Goal: Contribute content

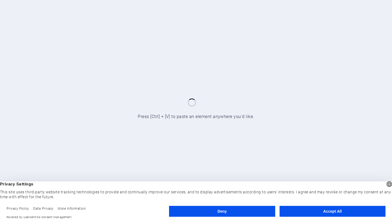
click at [239, 211] on button "Deny" at bounding box center [222, 211] width 106 height 11
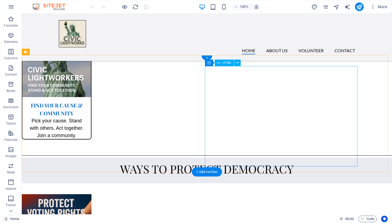
scroll to position [699, 0]
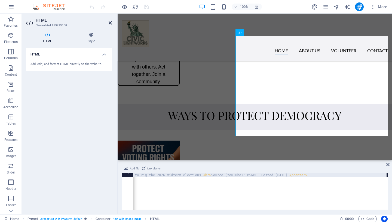
click at [111, 22] on icon at bounding box center [110, 23] width 3 height 4
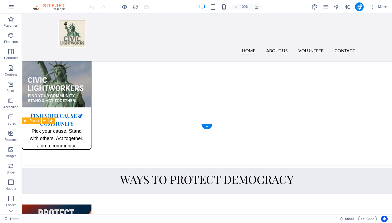
scroll to position [595, 0]
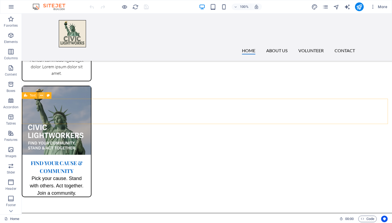
click at [41, 95] on icon at bounding box center [41, 96] width 3 height 6
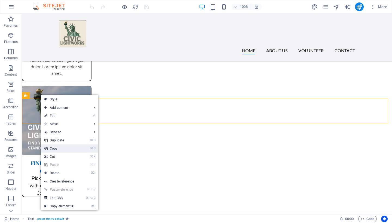
click at [59, 148] on link "⌘ C Copy" at bounding box center [59, 148] width 36 height 8
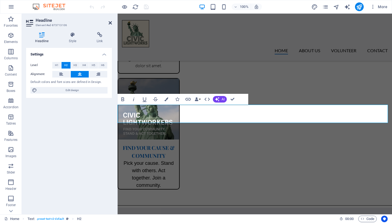
click at [109, 23] on icon at bounding box center [110, 23] width 3 height 4
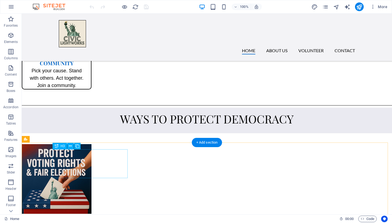
scroll to position [663, 0]
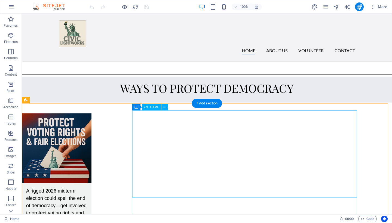
scroll to position [629, 0]
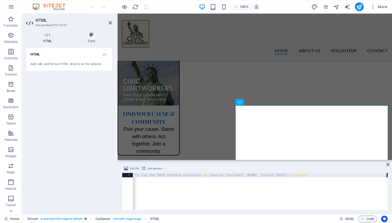
type textarea "<center><iframe width="560" height="315" src="[URL][DOMAIN_NAME]" title="YouTub…"
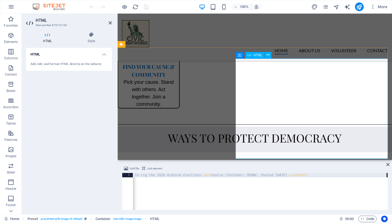
scroll to position [685, 0]
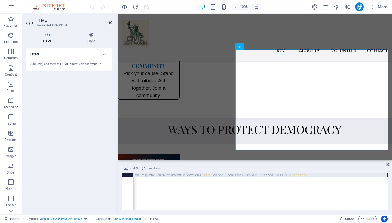
click at [110, 21] on icon at bounding box center [110, 23] width 3 height 4
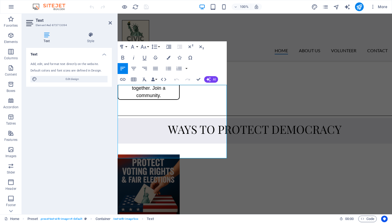
drag, startPoint x: 202, startPoint y: 153, endPoint x: 116, endPoint y: 85, distance: 110.0
copy span "[PERSON_NAME] has stated he intends to cancel mail-in ballots nationwide. But t…"
drag, startPoint x: 197, startPoint y: 79, endPoint x: 174, endPoint y: 66, distance: 26.9
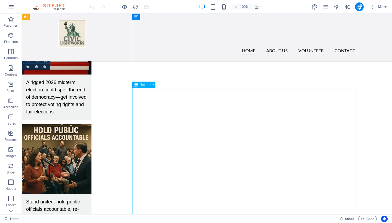
scroll to position [794, 0]
